Goal: Transaction & Acquisition: Purchase product/service

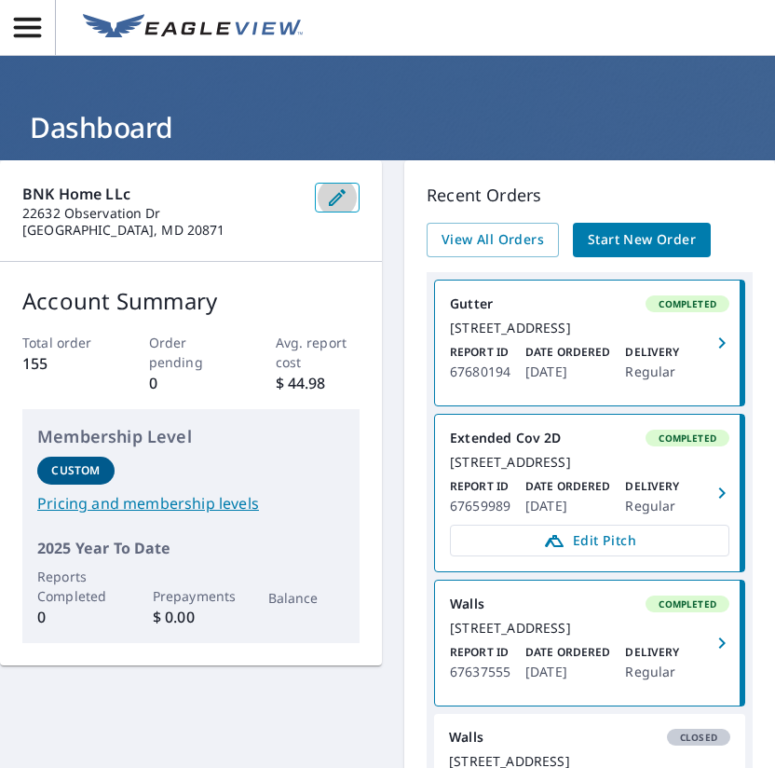
click at [333, 197] on icon "button" at bounding box center [337, 197] width 22 height 22
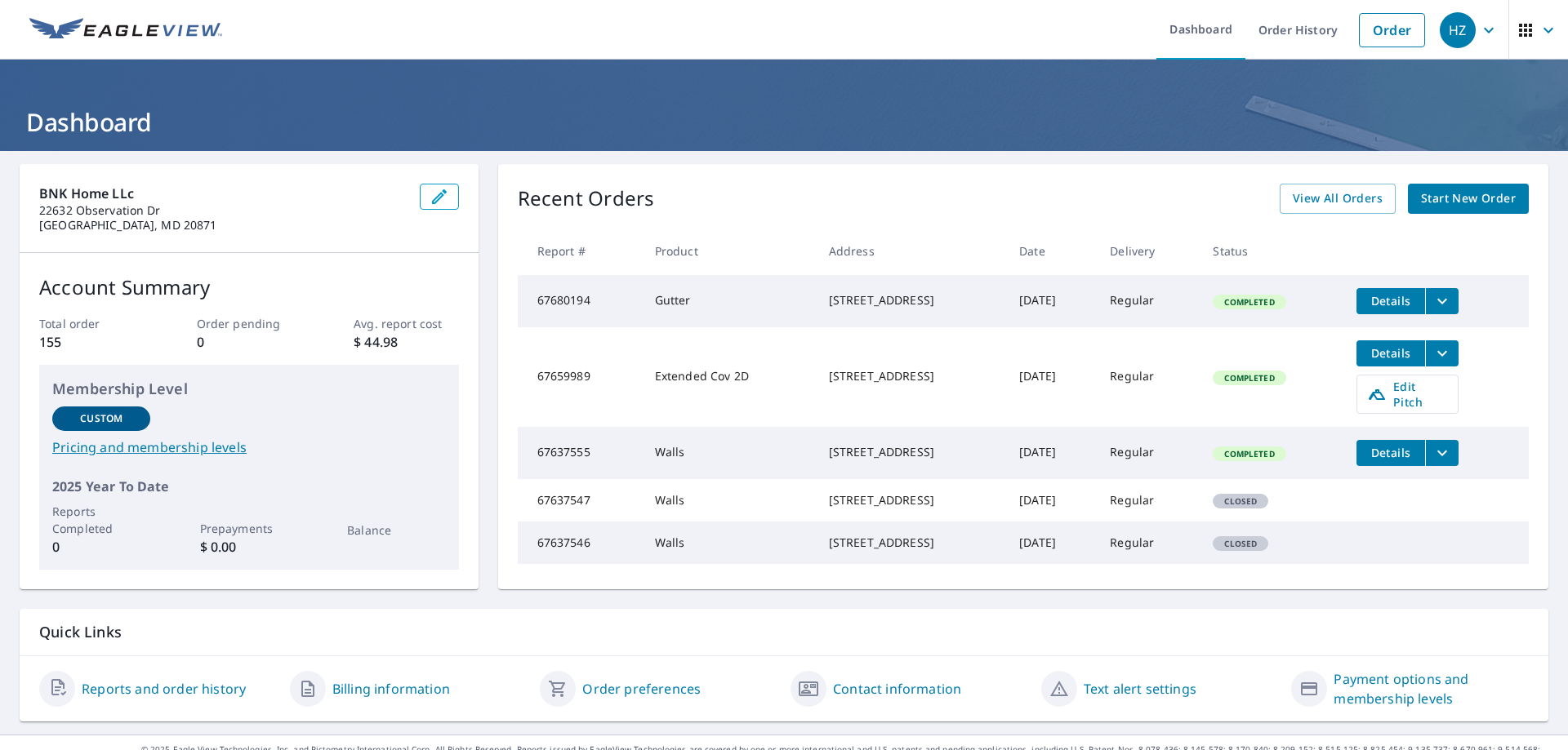
click at [678, 385] on div "[STREET_ADDRESS]" at bounding box center [911, 376] width 164 height 17
click at [678, 202] on span "Start New Order" at bounding box center [1468, 198] width 95 height 20
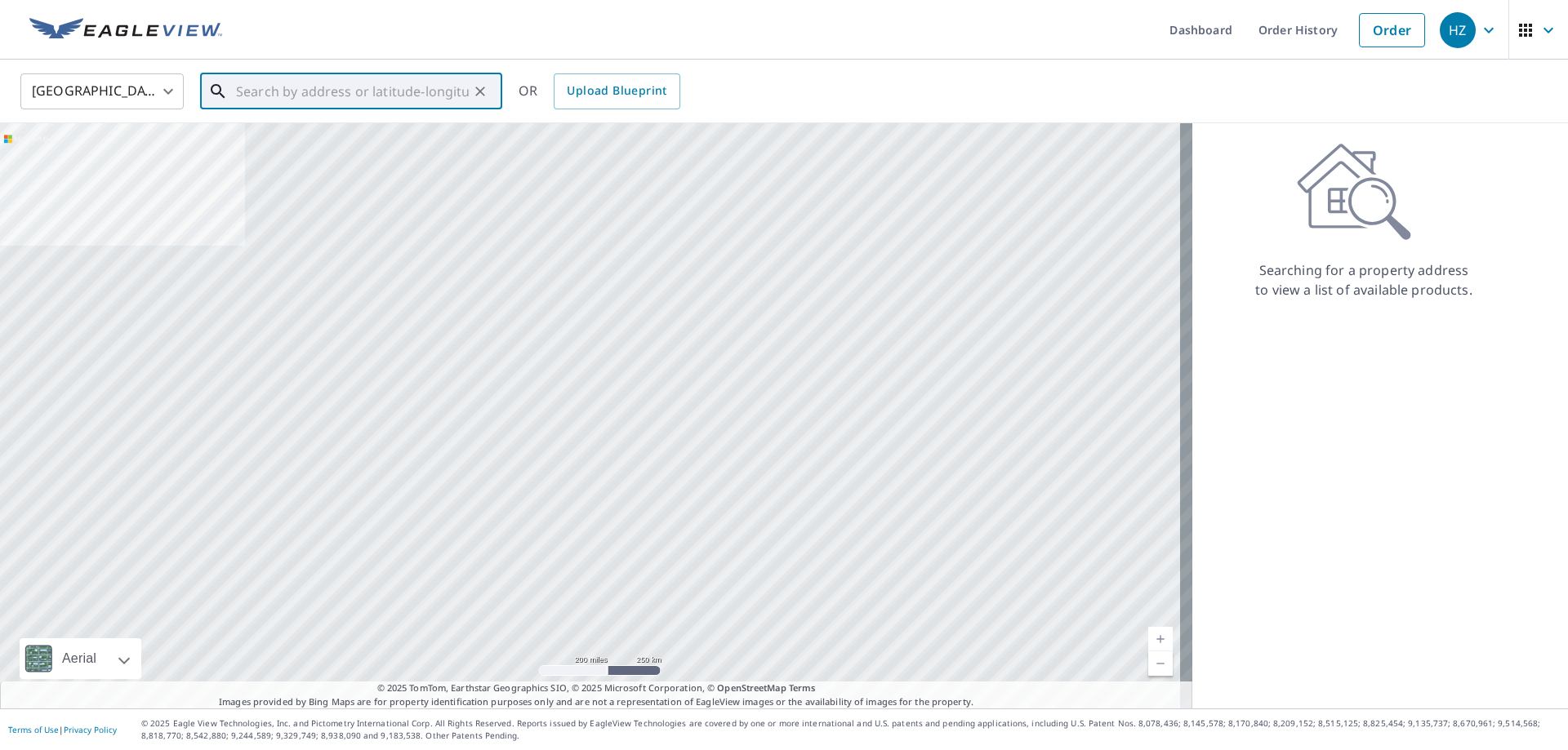
click at [337, 100] on input "text" at bounding box center [351, 91] width 232 height 46
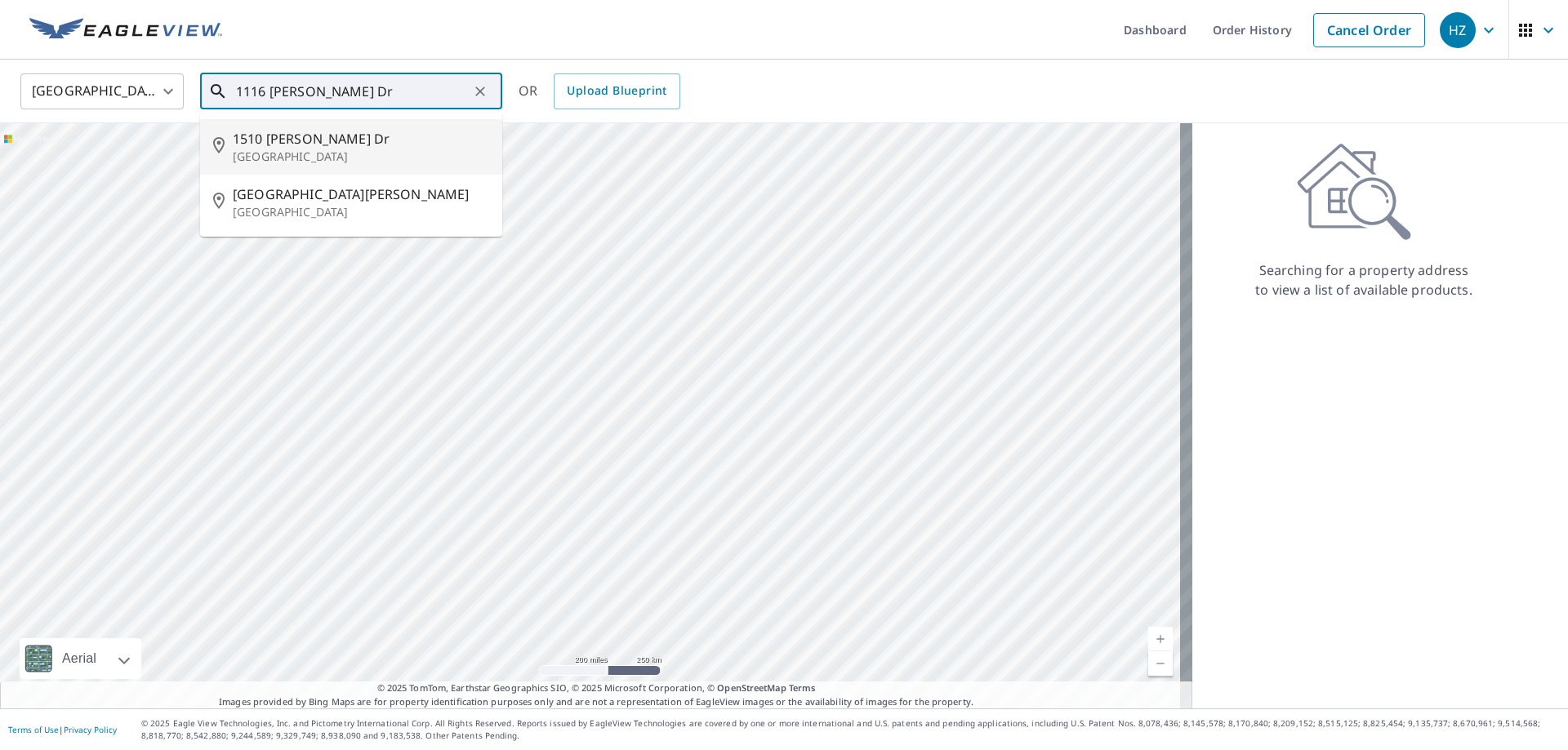
click at [239, 89] on input "1116 [PERSON_NAME] Dr" at bounding box center [351, 91] width 232 height 46
click at [335, 140] on span "11116 [PERSON_NAME] Dr" at bounding box center [360, 138] width 257 height 19
type input "[STREET_ADDRESS][PERSON_NAME][PERSON_NAME]"
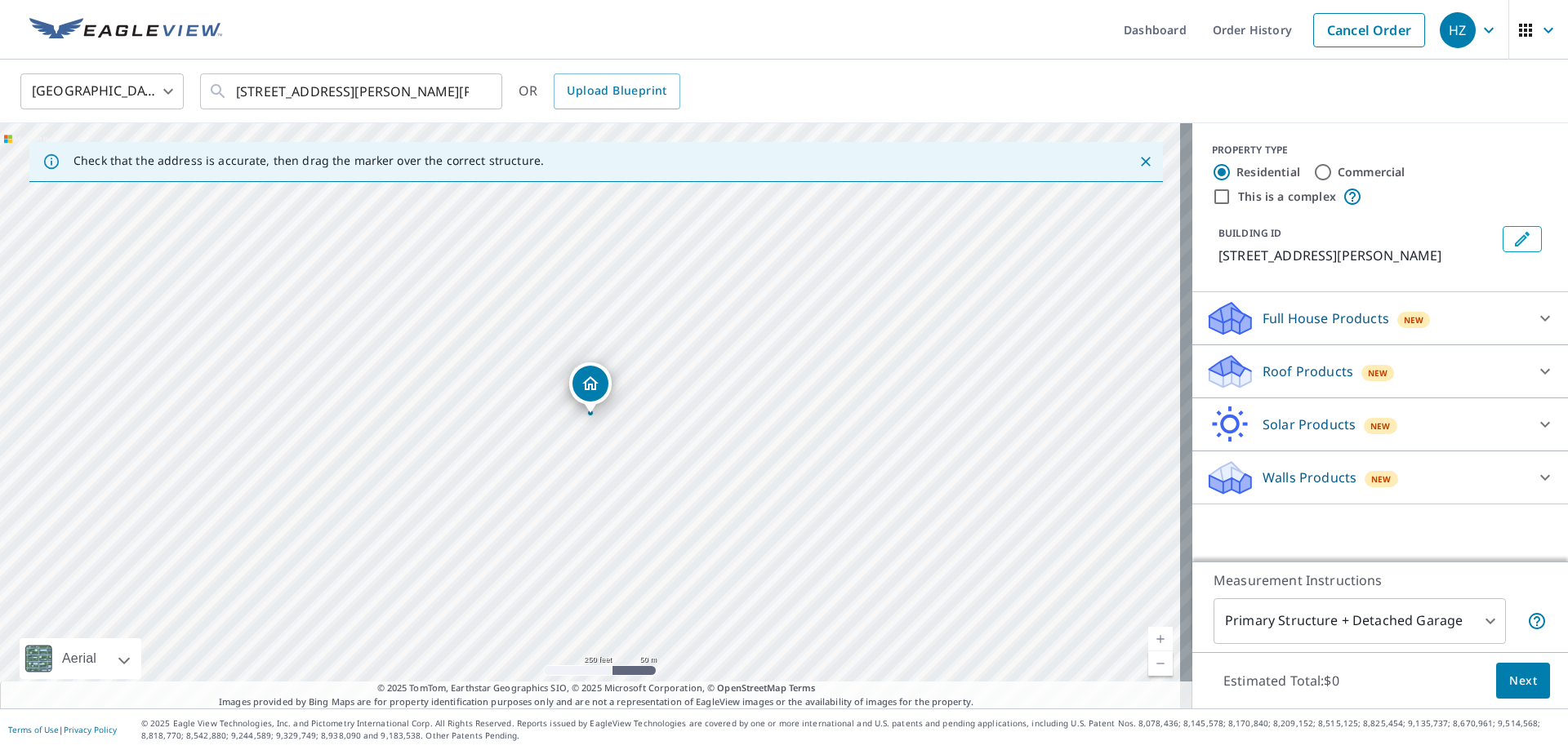
click at [678, 487] on div "Walls Products New" at bounding box center [1365, 478] width 320 height 39
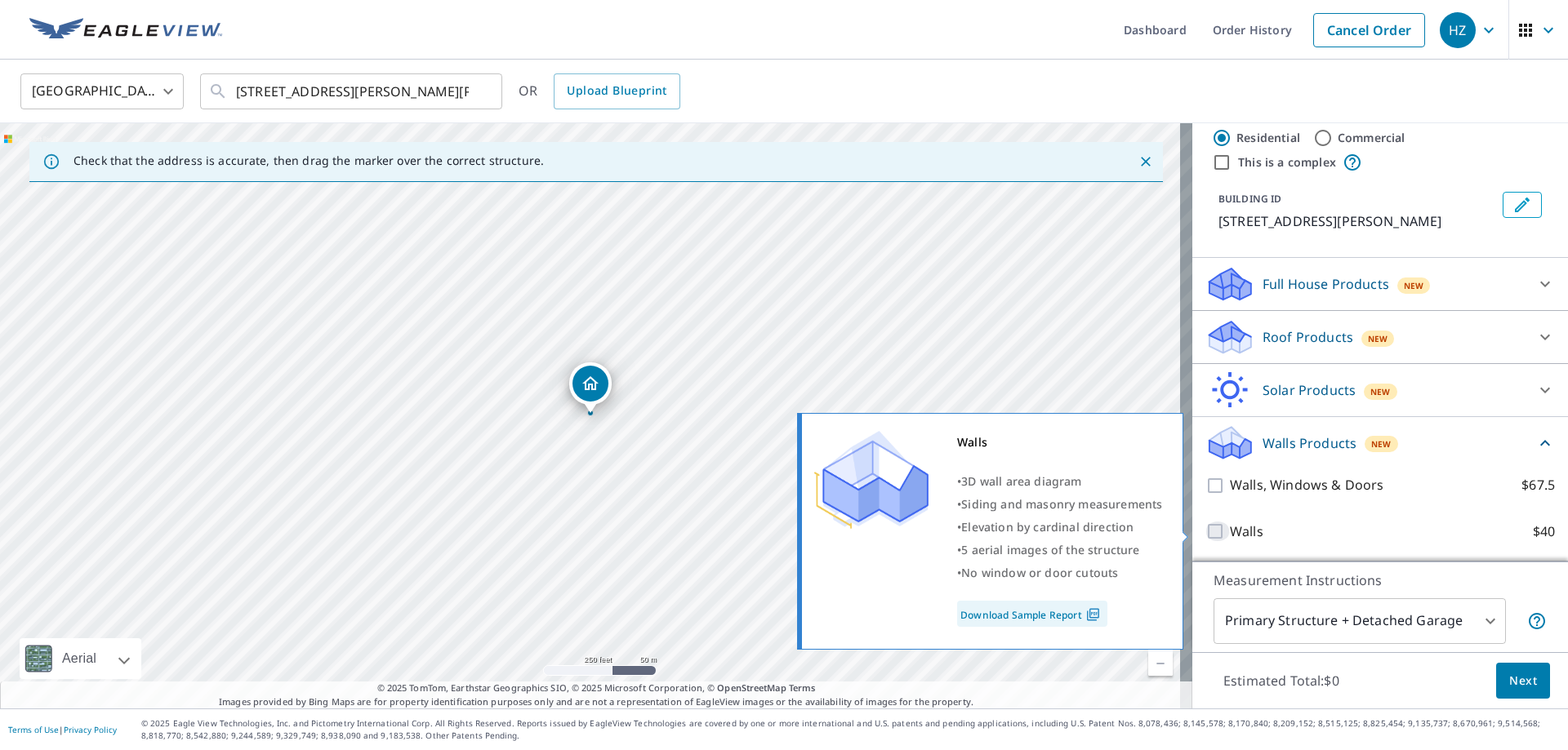
click at [678, 534] on input "Walls $40" at bounding box center [1217, 531] width 25 height 19
checkbox input "true"
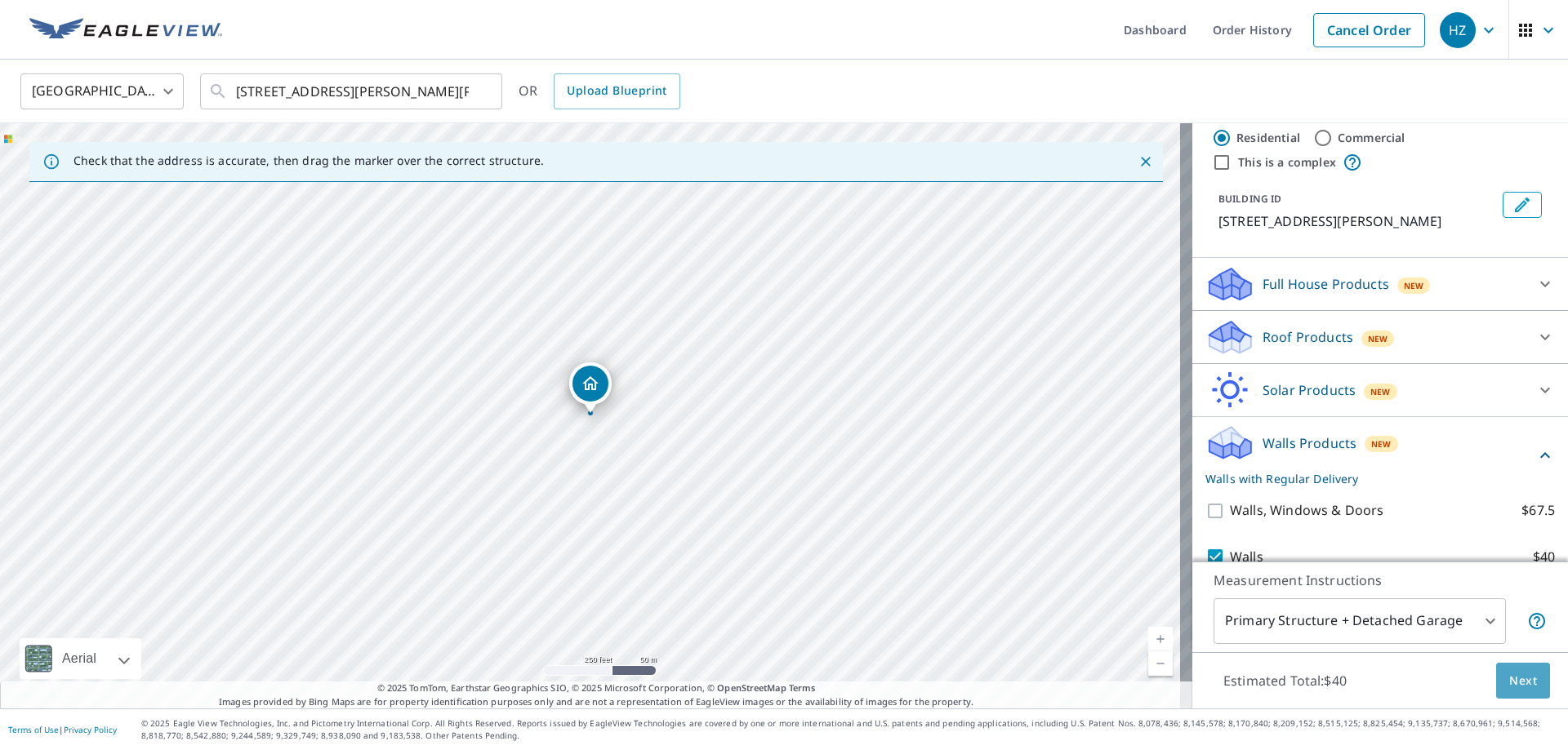
click at [678, 672] on span "Next" at bounding box center [1522, 681] width 28 height 20
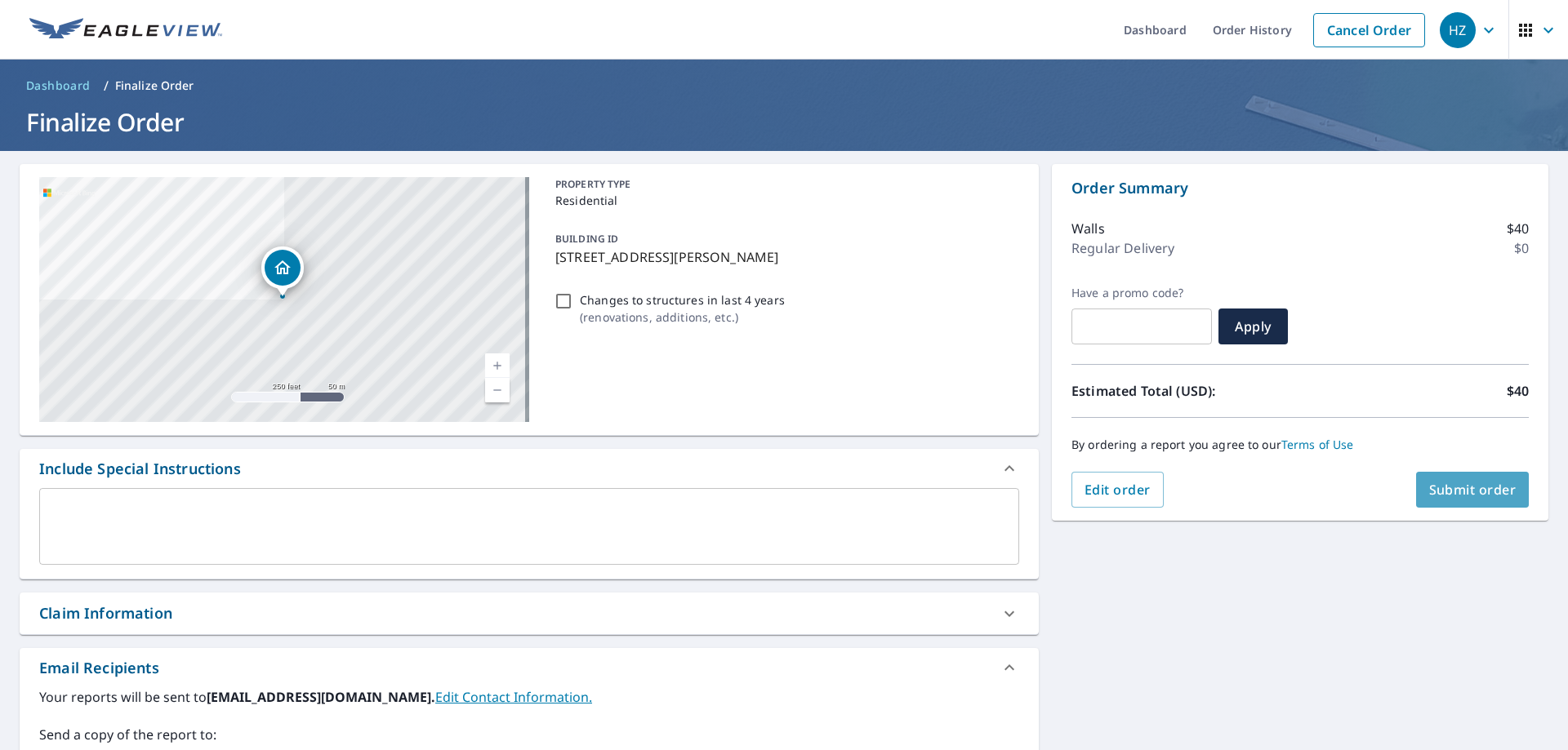
click at [678, 478] on button "Submit order" at bounding box center [1472, 489] width 113 height 36
